Goal: Transaction & Acquisition: Purchase product/service

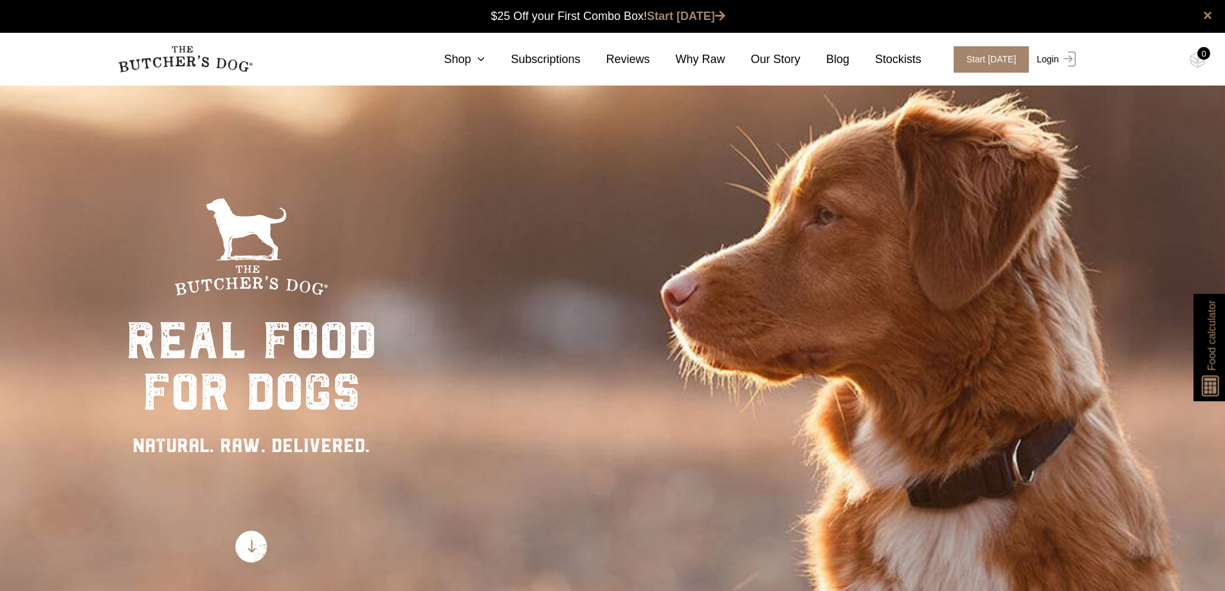
click at [1051, 60] on link "Login" at bounding box center [1054, 59] width 42 height 26
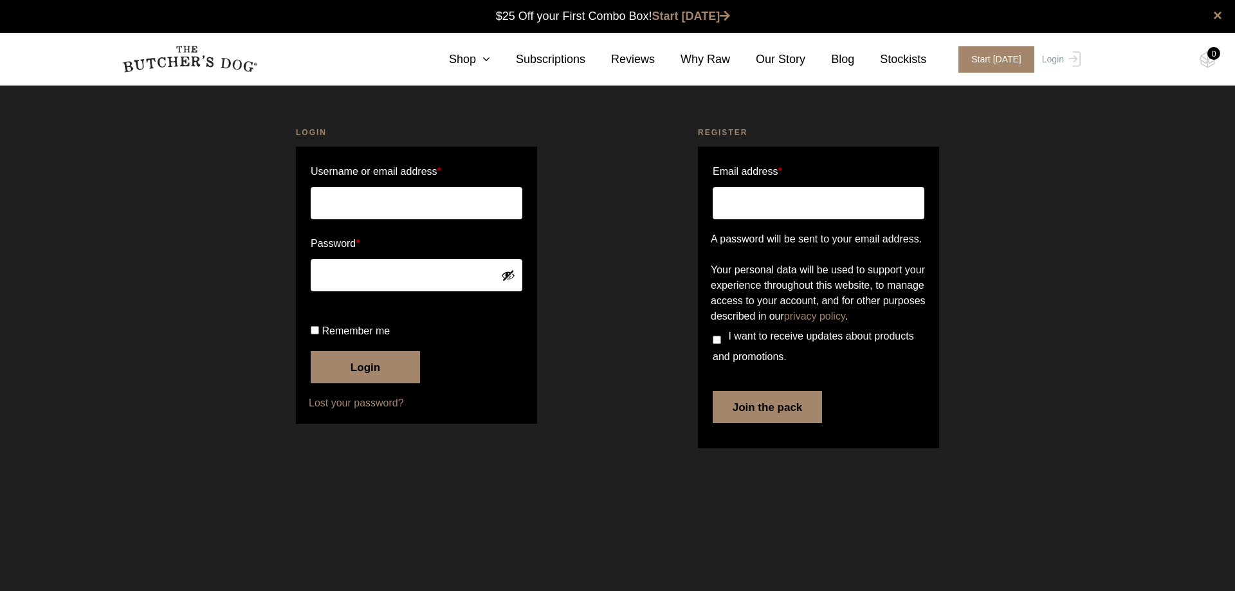
click at [341, 211] on input "Username or email address *" at bounding box center [417, 203] width 212 height 32
type input "anna.amaya1@outlook.com"
click at [511, 273] on button "Show password" at bounding box center [508, 275] width 14 height 14
click at [358, 383] on button "Login" at bounding box center [365, 367] width 109 height 32
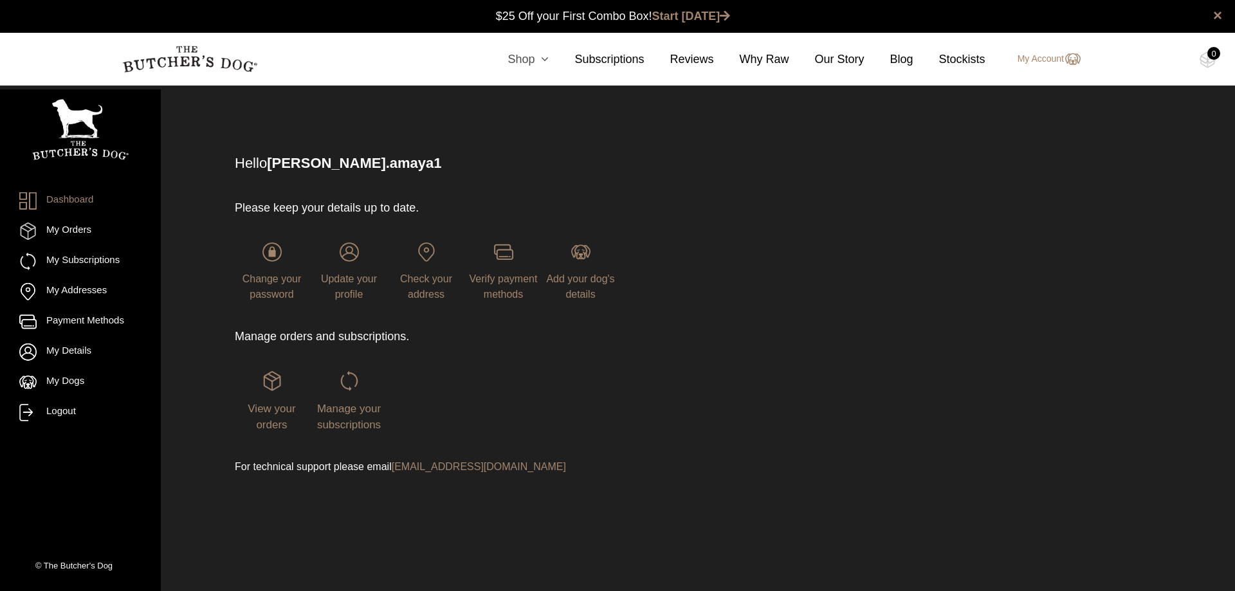
click at [544, 57] on icon at bounding box center [541, 59] width 14 height 12
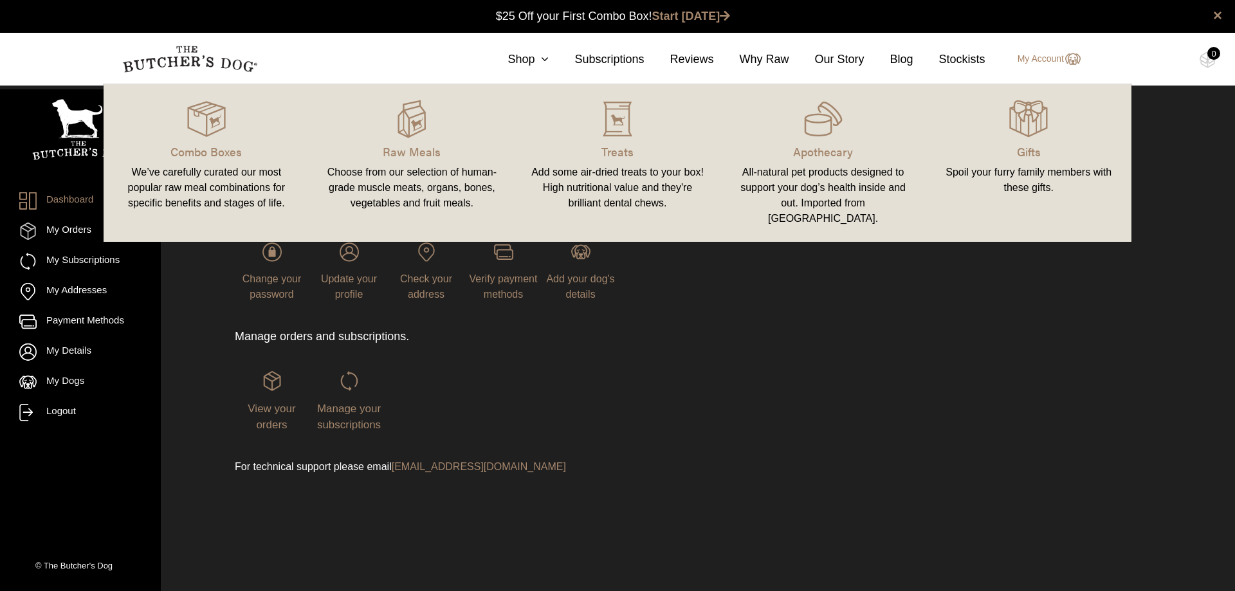
click at [628, 174] on div "Add some air-dried treats to your box! High nutritional value and they're brill…" at bounding box center [617, 188] width 175 height 46
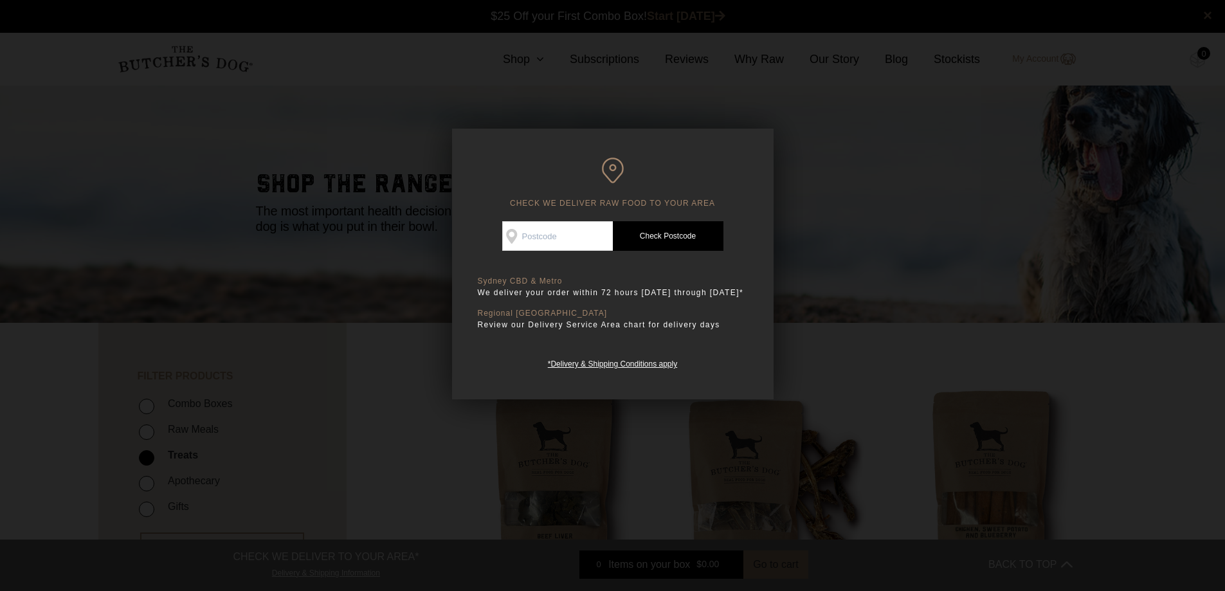
click at [547, 239] on input "Check Availability At" at bounding box center [557, 236] width 111 height 30
type input "2176"
click at [689, 232] on link "Check Postcode" at bounding box center [668, 236] width 111 height 30
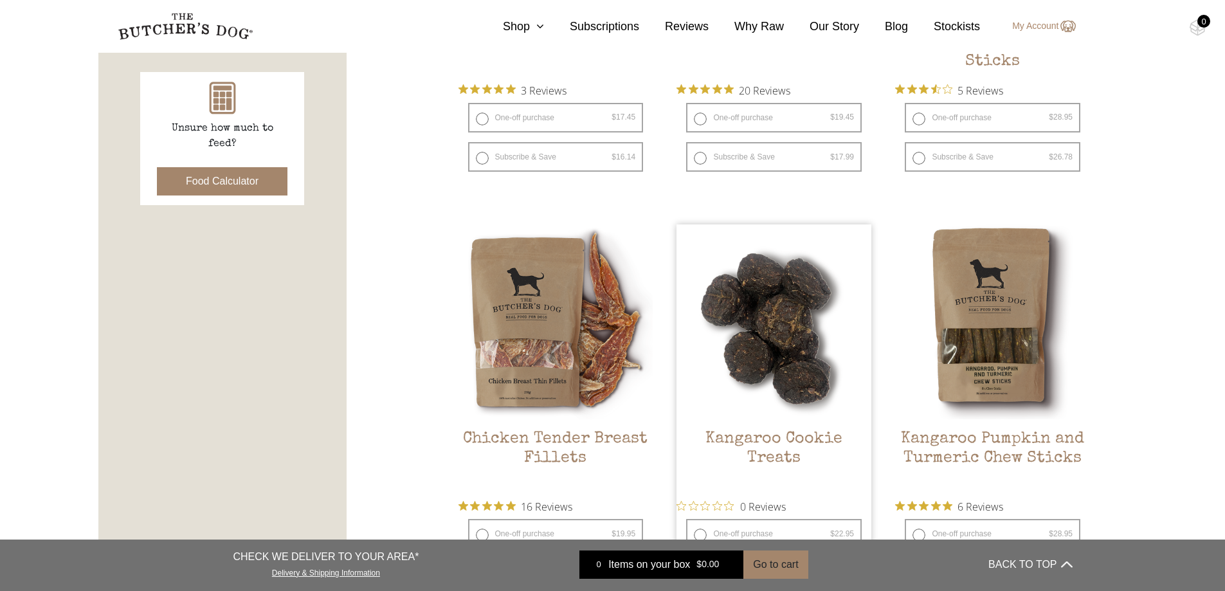
scroll to position [450, 0]
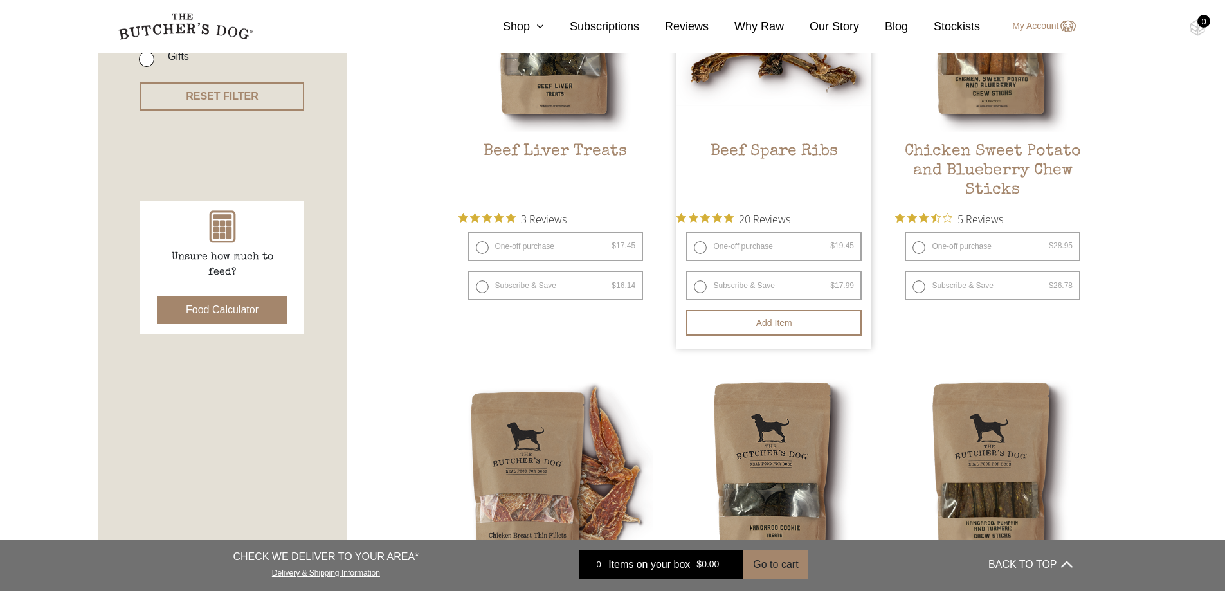
click at [701, 246] on label "One-off purchase $ 19.45 — or subscribe and save 7.5%" at bounding box center [774, 247] width 176 height 30
radio input "true"
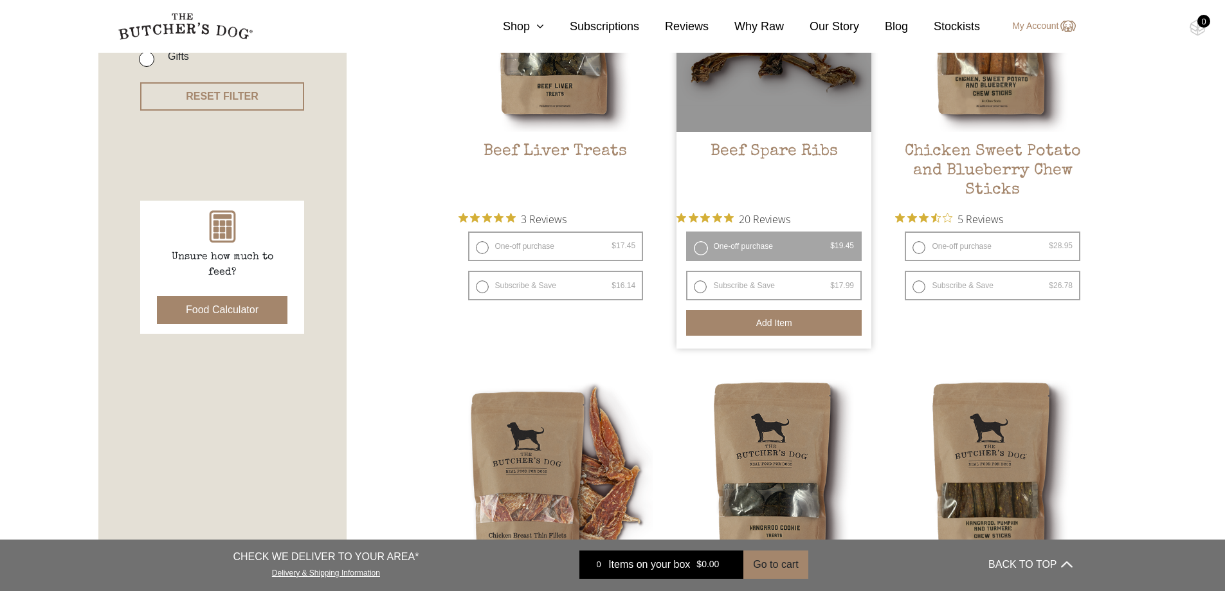
click at [773, 322] on button "Add item" at bounding box center [774, 323] width 176 height 26
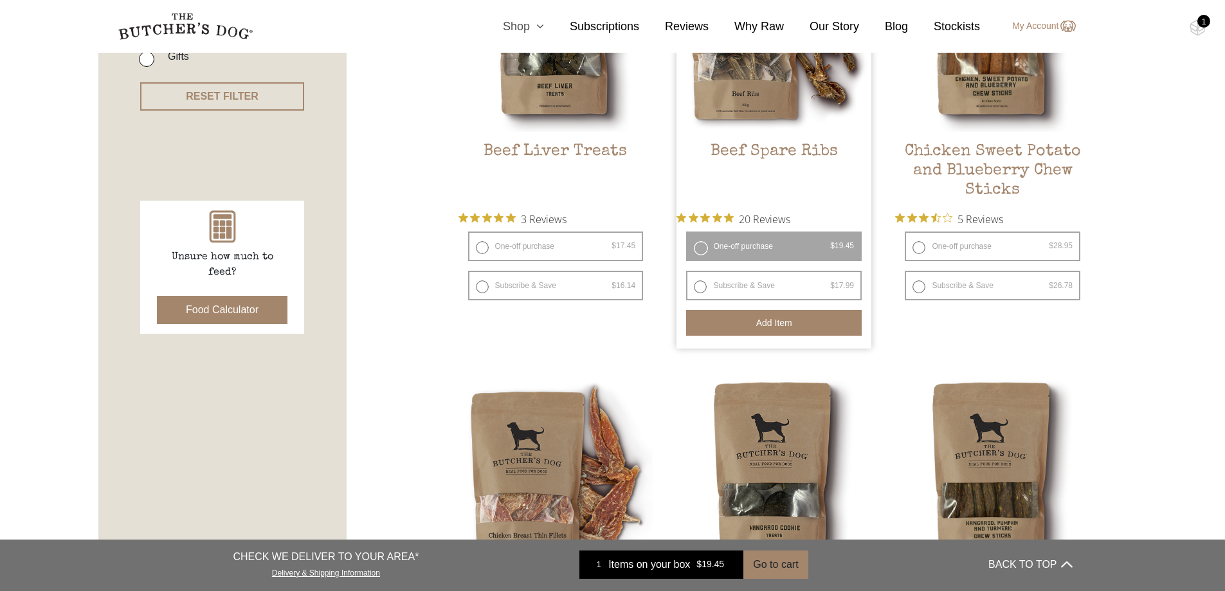
click at [525, 28] on link "Shop" at bounding box center [510, 26] width 67 height 17
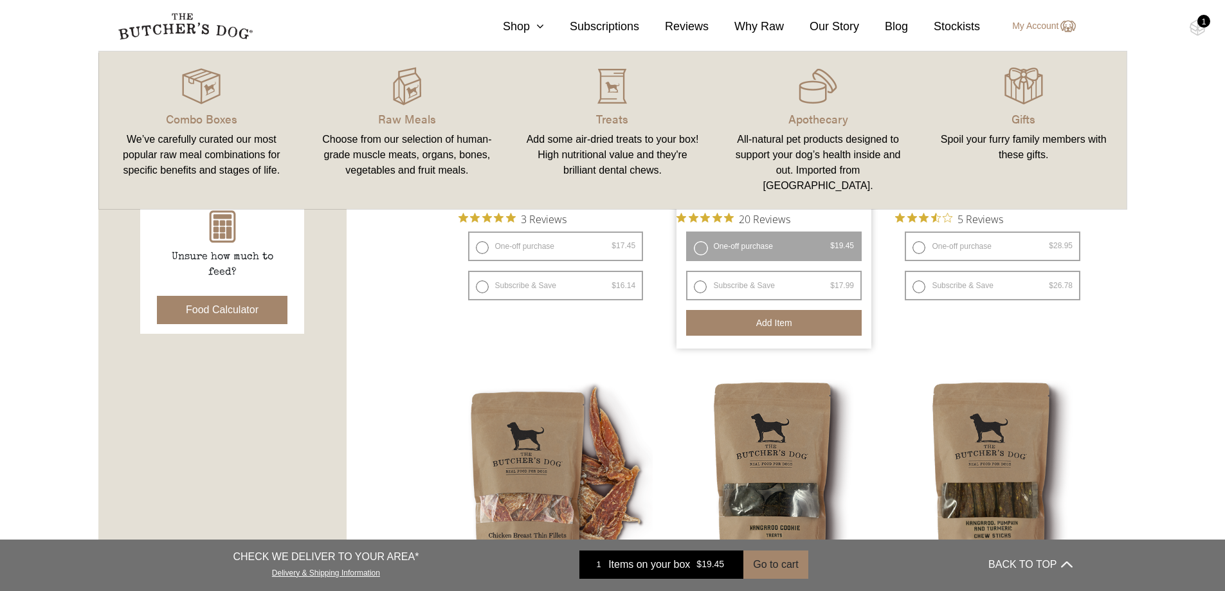
click at [398, 144] on div "Choose from our selection of human-grade muscle meats, organs, bones, vegetable…" at bounding box center [407, 155] width 175 height 46
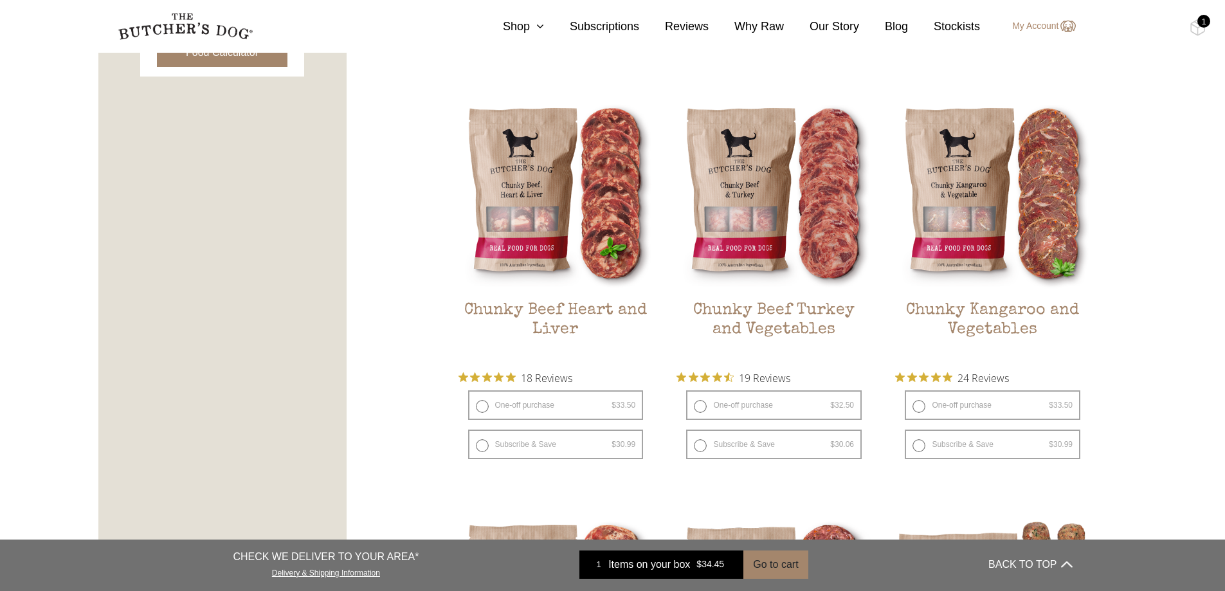
scroll to position [836, 0]
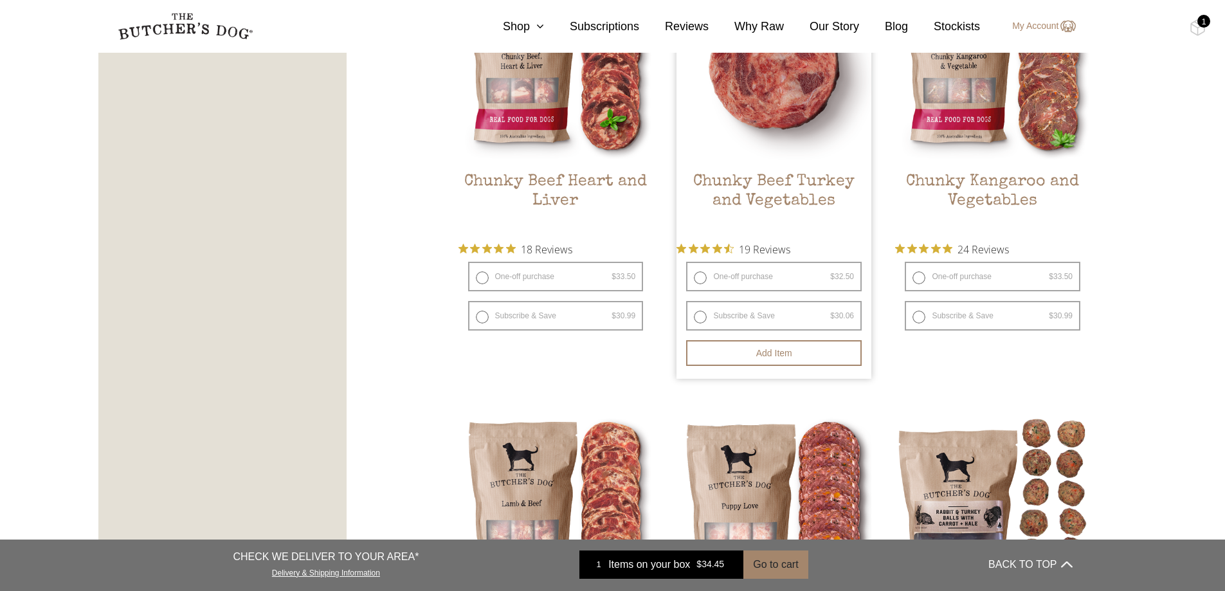
click at [700, 280] on label "One-off purchase $ 32.50 — or subscribe and save 7.5%" at bounding box center [774, 277] width 176 height 30
radio input "true"
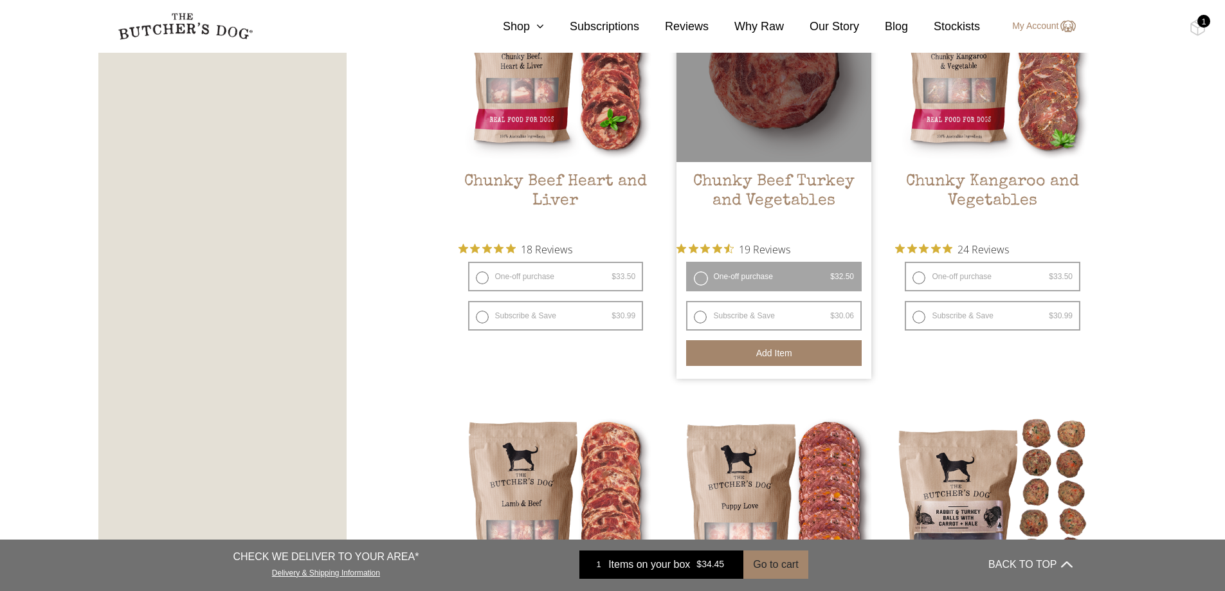
click at [761, 352] on button "Add item" at bounding box center [774, 353] width 176 height 26
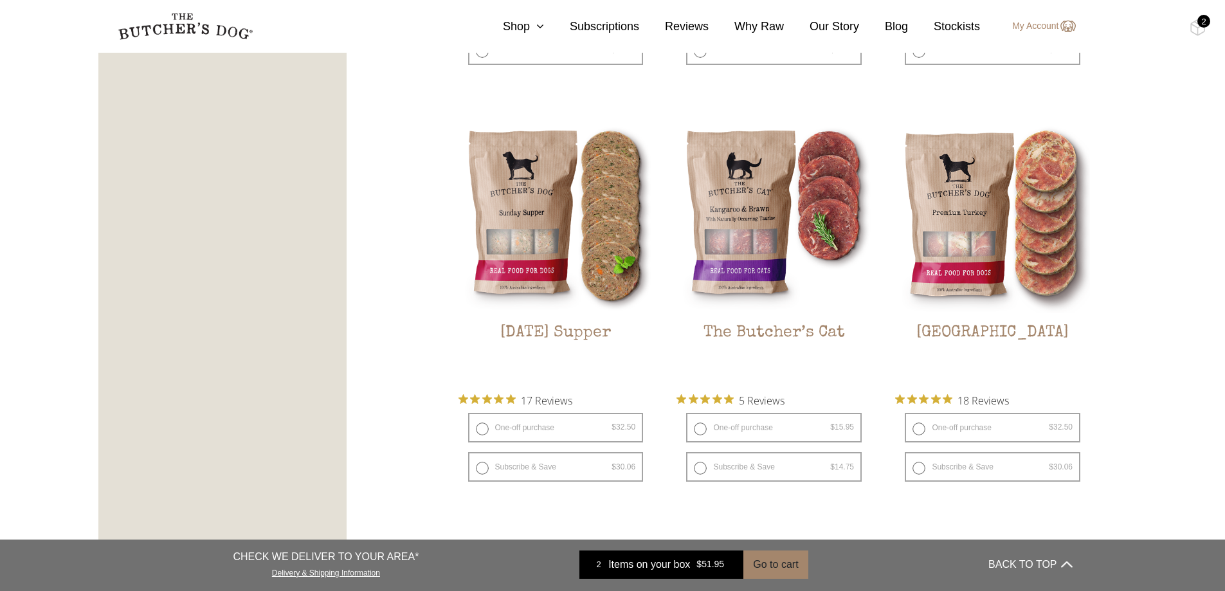
scroll to position [1608, 0]
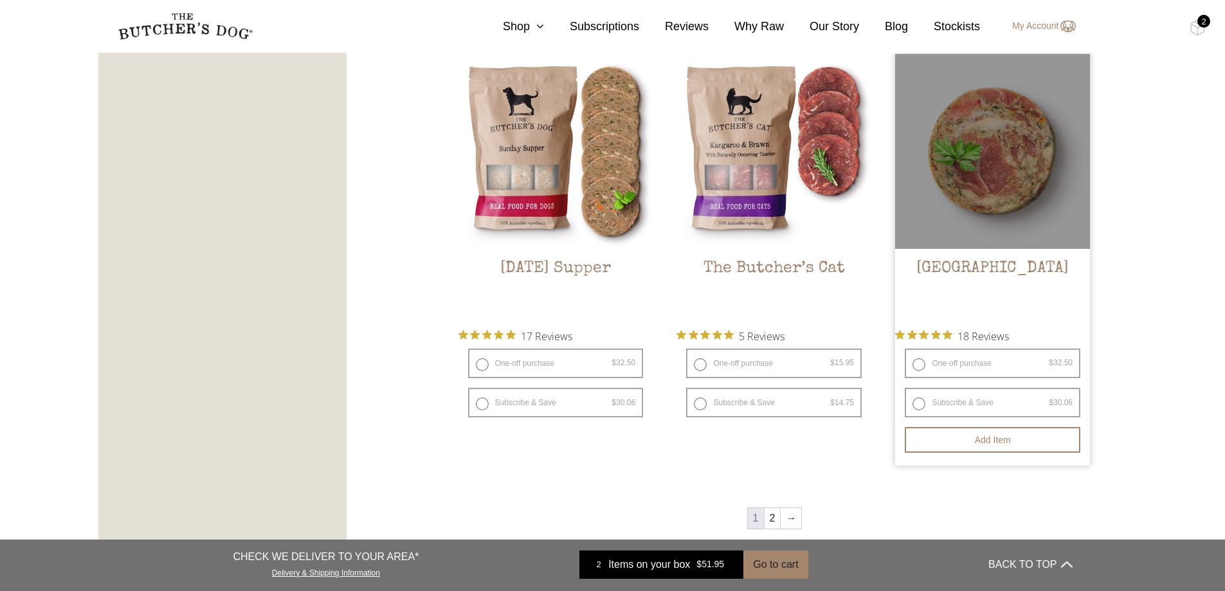
click at [914, 365] on label "One-off purchase $ 32.50 — or subscribe and save 7.5%" at bounding box center [993, 364] width 176 height 30
radio input "true"
radio input "false"
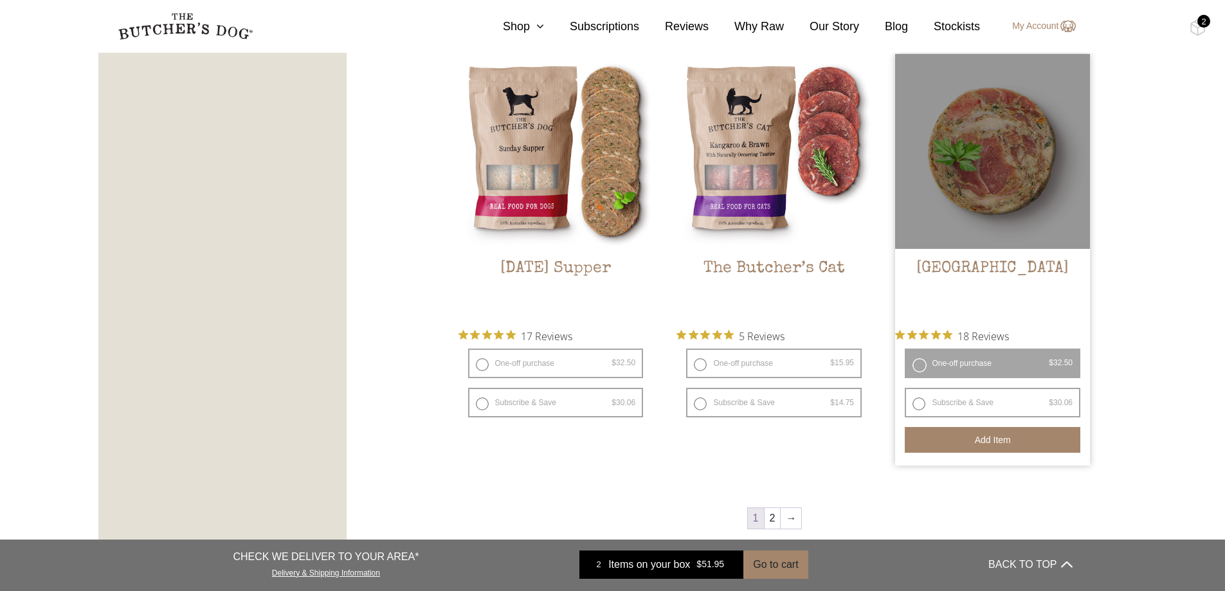
click at [983, 446] on button "Add item" at bounding box center [993, 440] width 176 height 26
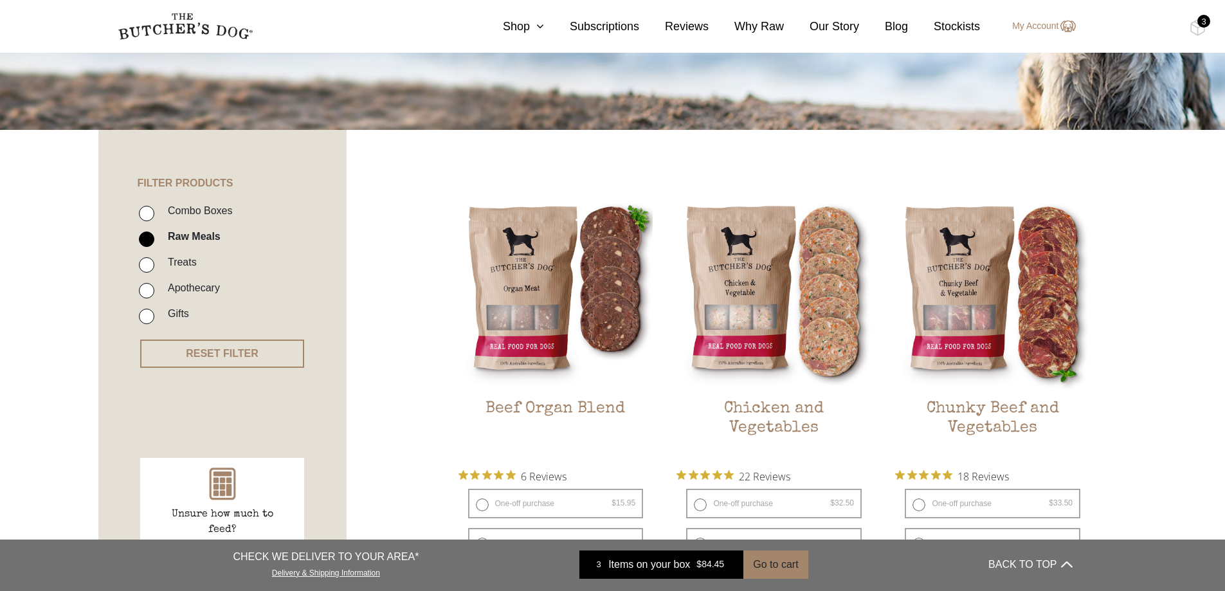
scroll to position [0, 0]
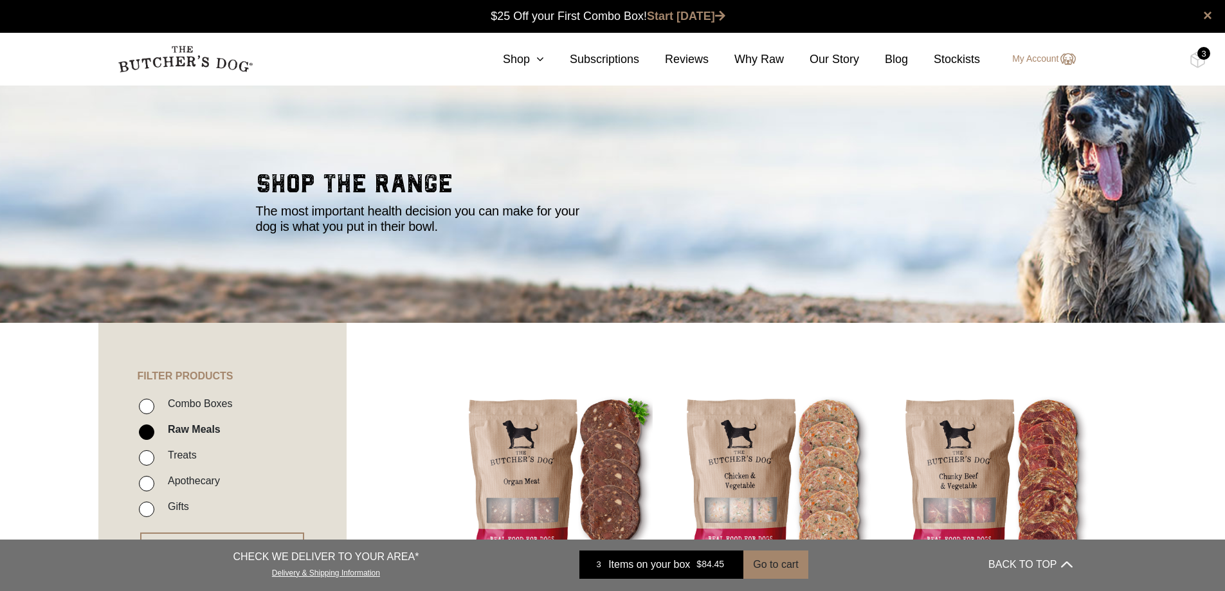
click at [0, 0] on img at bounding box center [0, 0] width 0 height 0
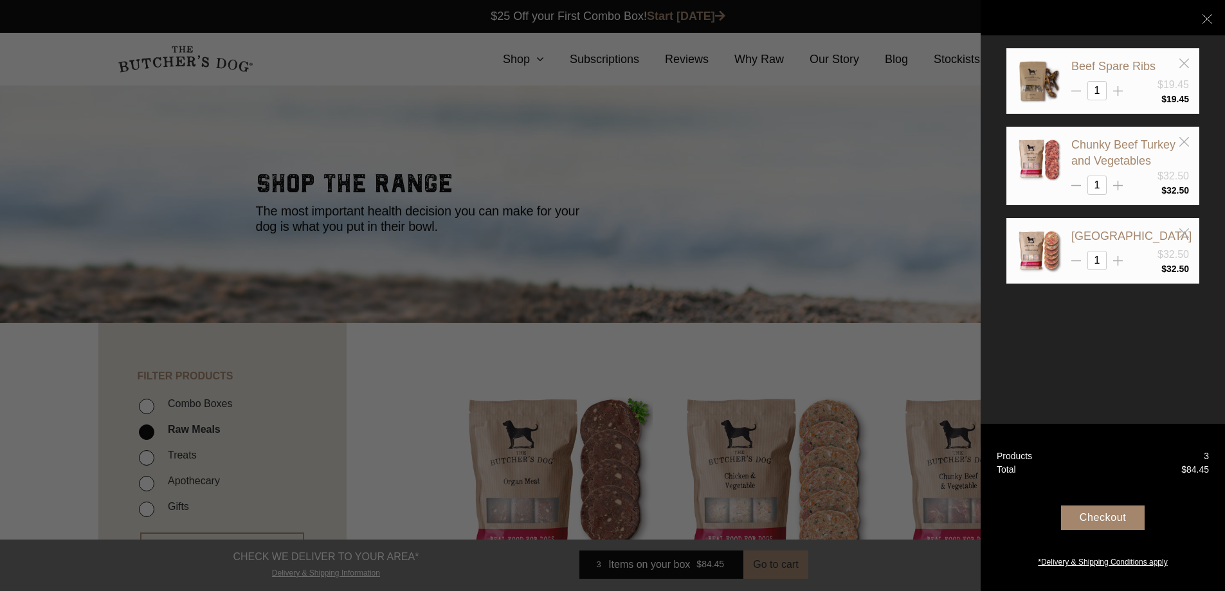
click at [1115, 262] on icon at bounding box center [1118, 261] width 10 height 10
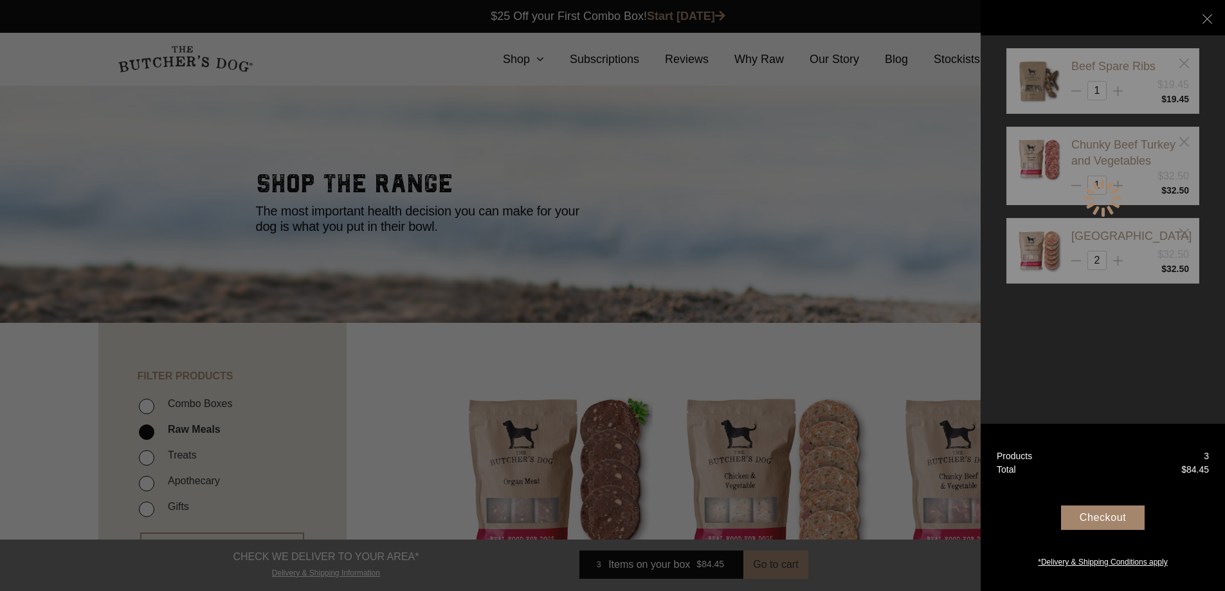
click at [1117, 262] on div at bounding box center [1102, 198] width 193 height 300
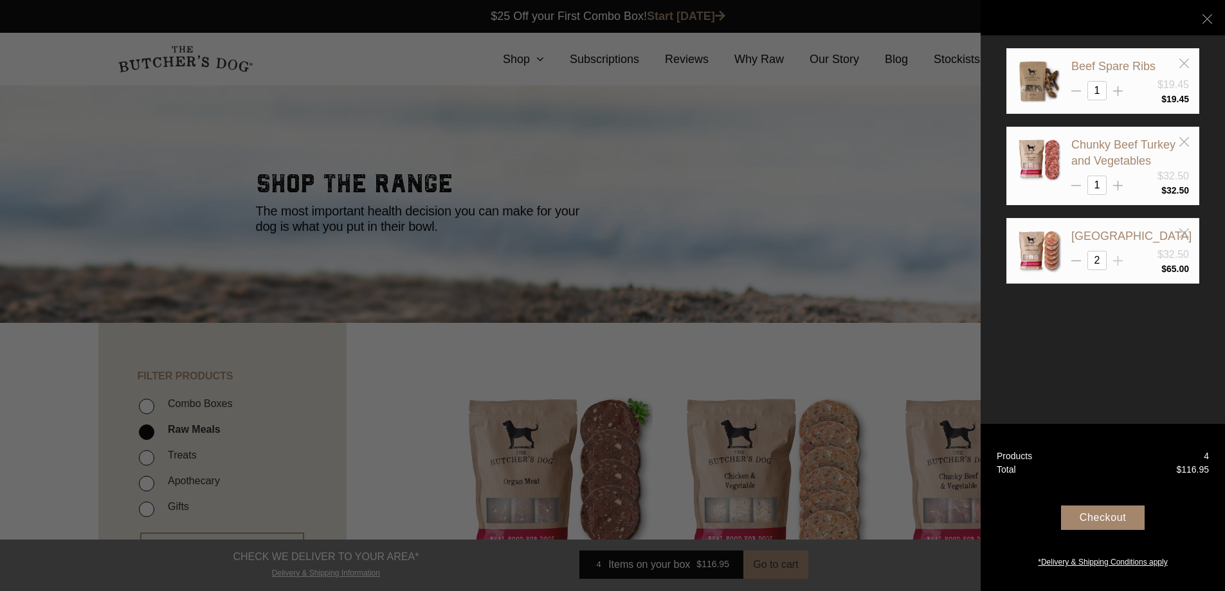
click at [1118, 96] on line at bounding box center [1118, 91] width 0 height 10
type input "3"
click at [1098, 515] on div "Checkout" at bounding box center [1103, 517] width 84 height 24
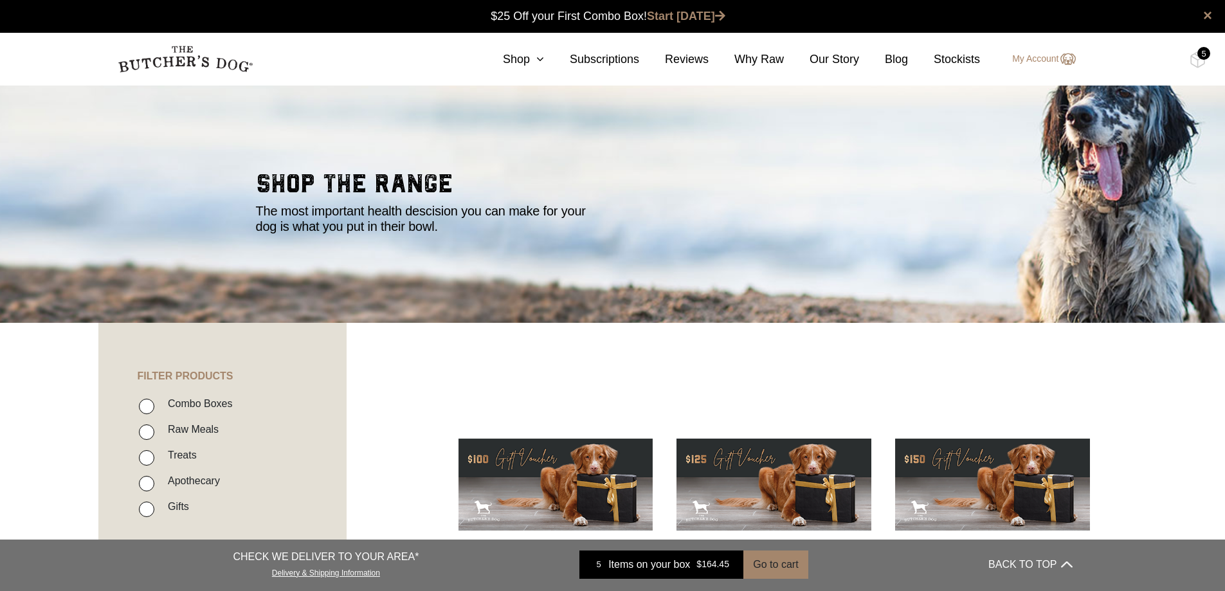
click at [1200, 57] on div "5" at bounding box center [1203, 53] width 13 height 13
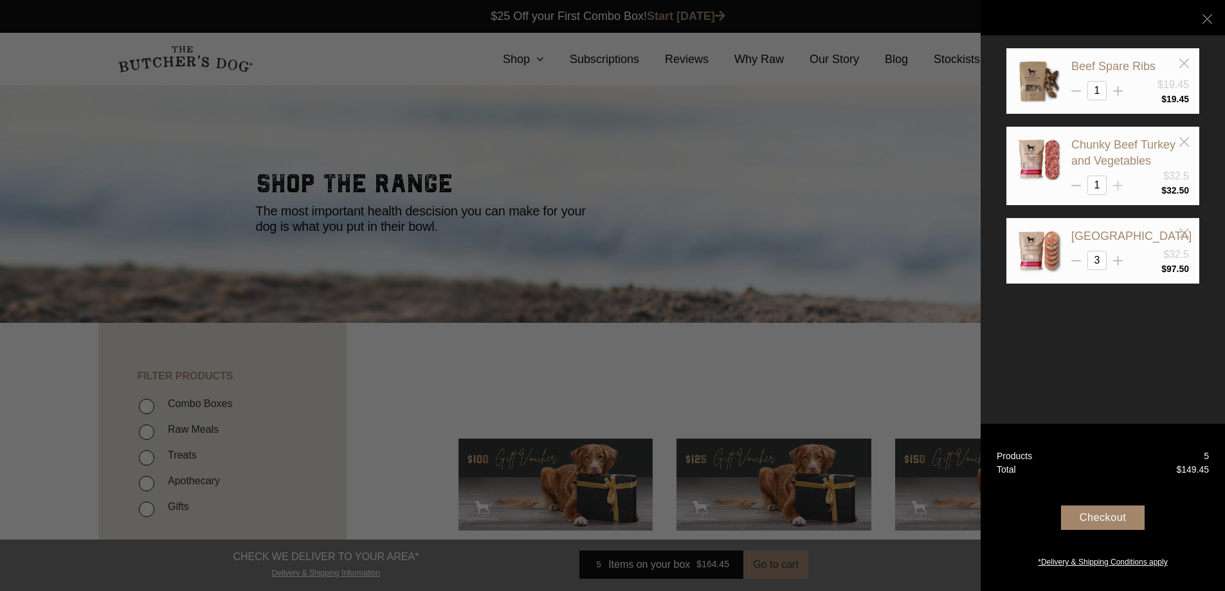
click at [1121, 182] on icon at bounding box center [1118, 186] width 10 height 10
type input "2"
click at [1100, 517] on div "Checkout" at bounding box center [1103, 517] width 84 height 24
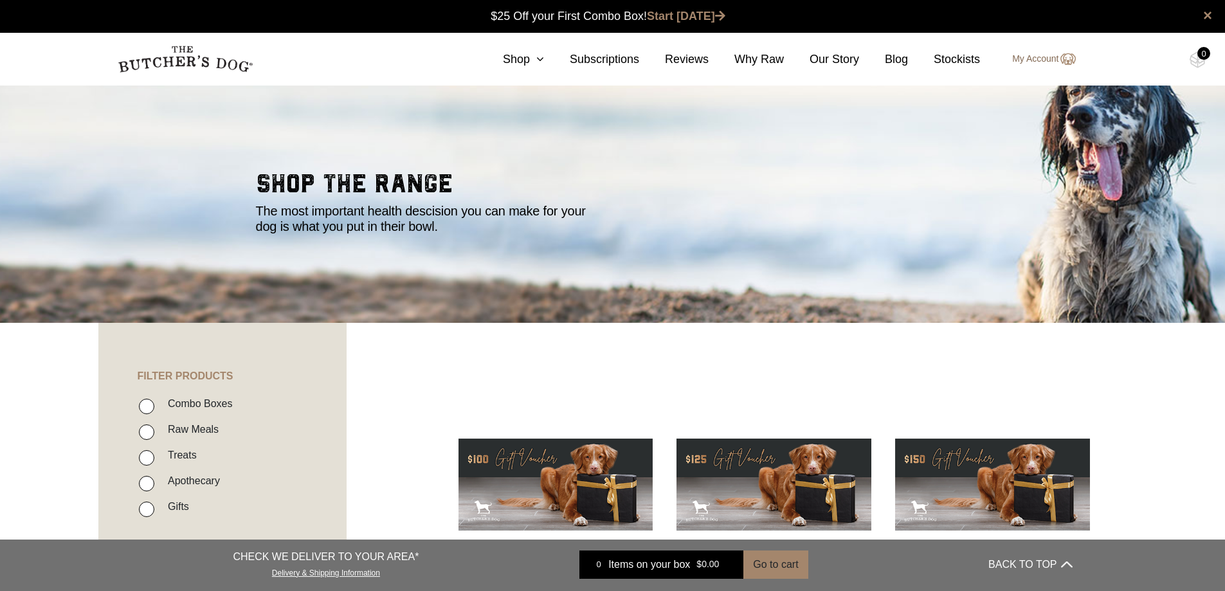
click at [1022, 62] on link "My Account" at bounding box center [1037, 58] width 76 height 15
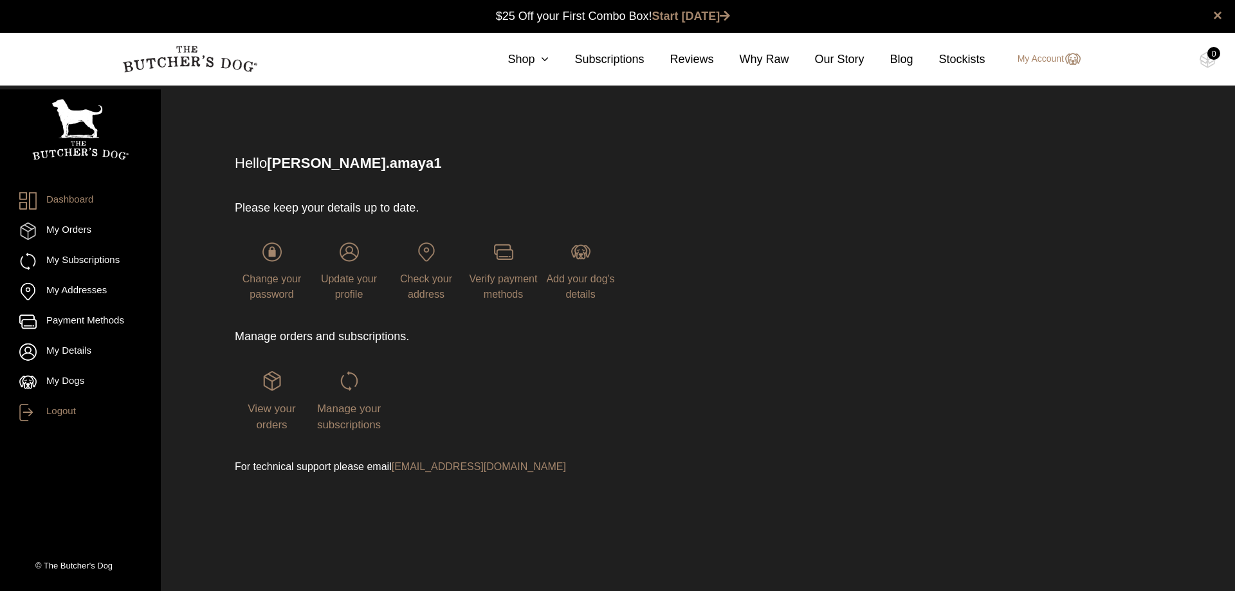
click at [59, 413] on link "Logout" at bounding box center [80, 412] width 122 height 17
